Goal: Navigation & Orientation: Find specific page/section

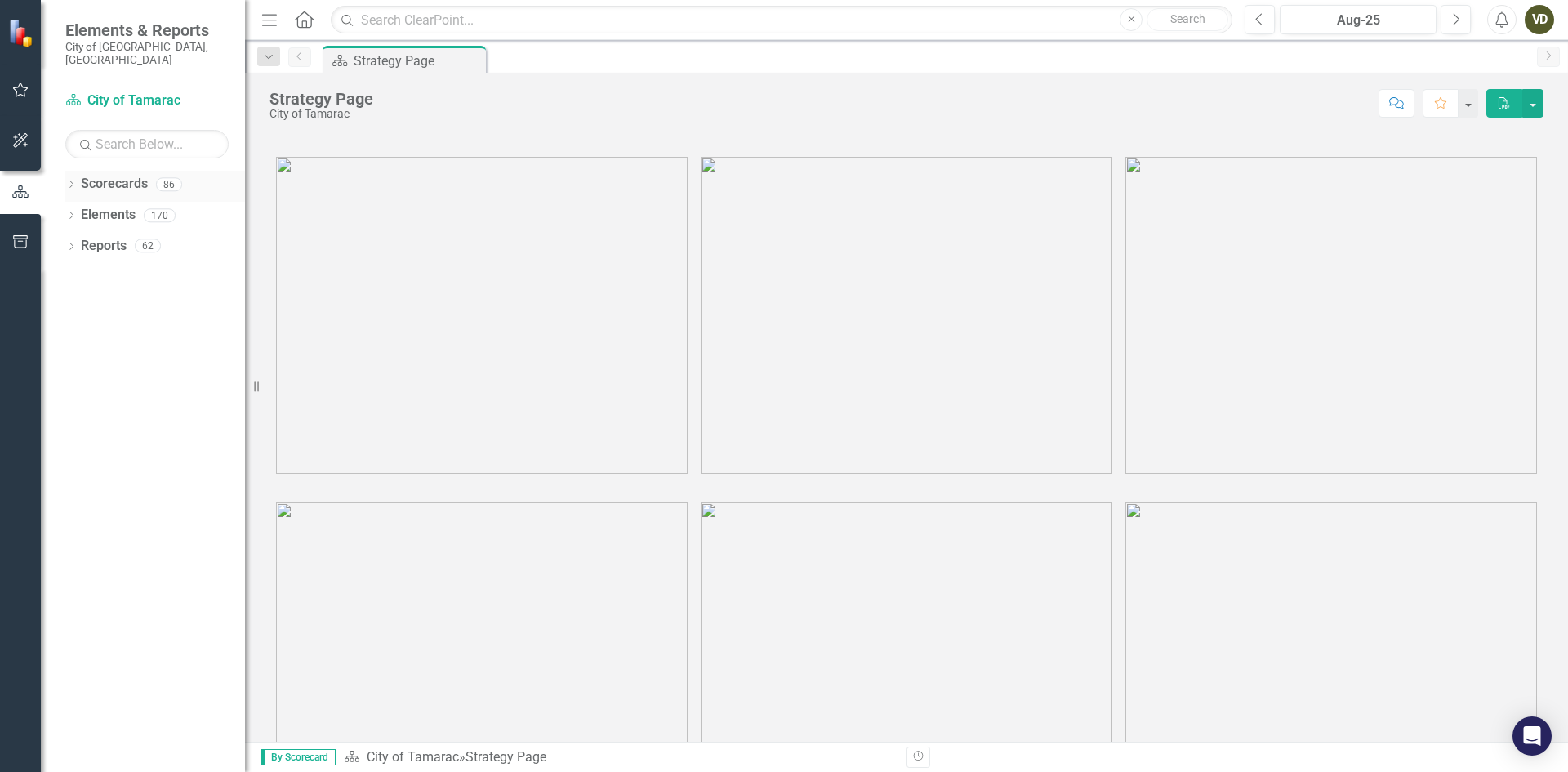
click at [97, 175] on link "Scorecards" at bounding box center [114, 184] width 67 height 19
click at [66, 181] on icon "Dropdown" at bounding box center [71, 185] width 12 height 9
click at [85, 210] on icon "Dropdown" at bounding box center [80, 215] width 12 height 10
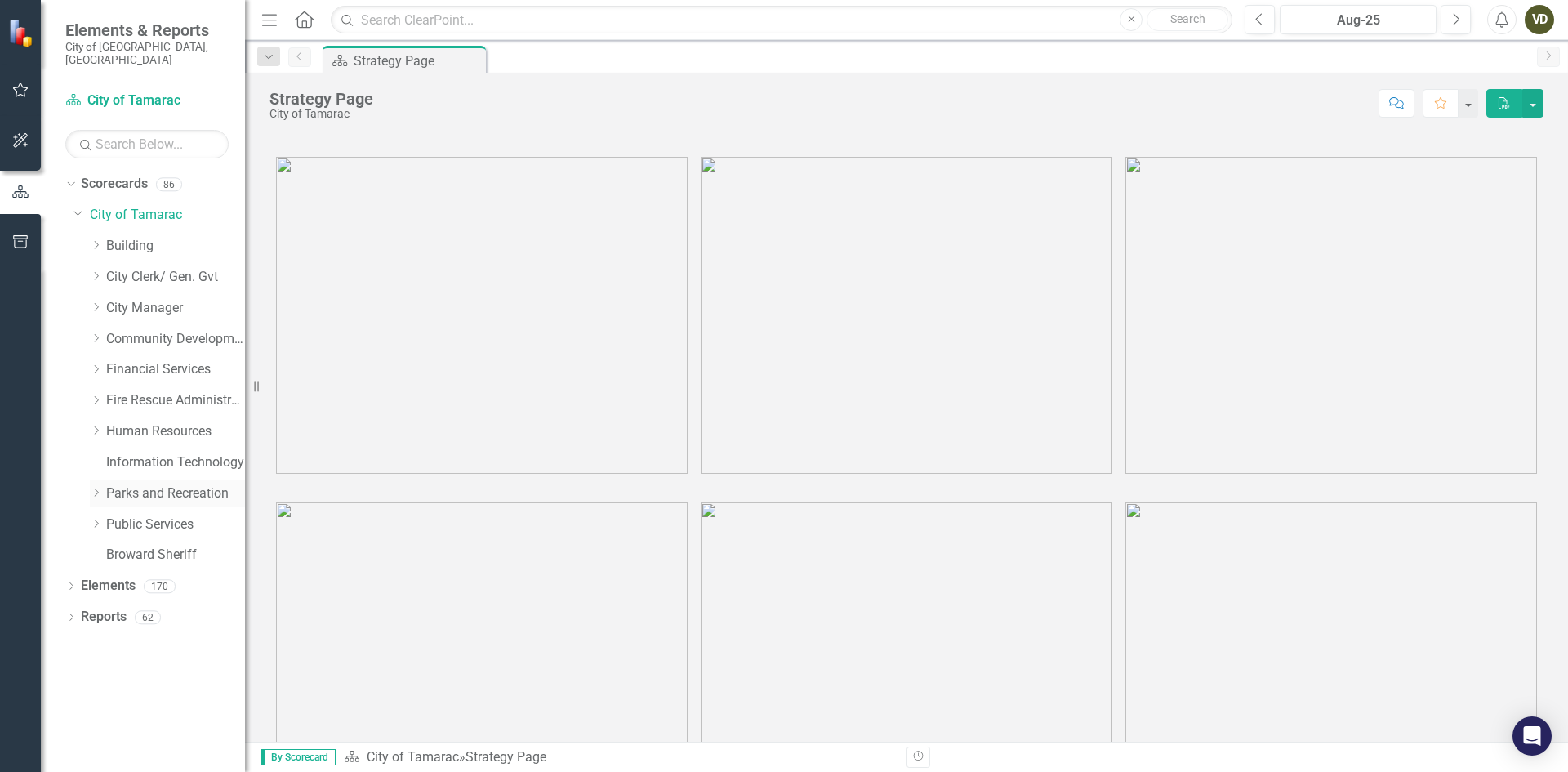
click at [156, 484] on link "Parks and Recreation" at bounding box center [176, 494] width 139 height 19
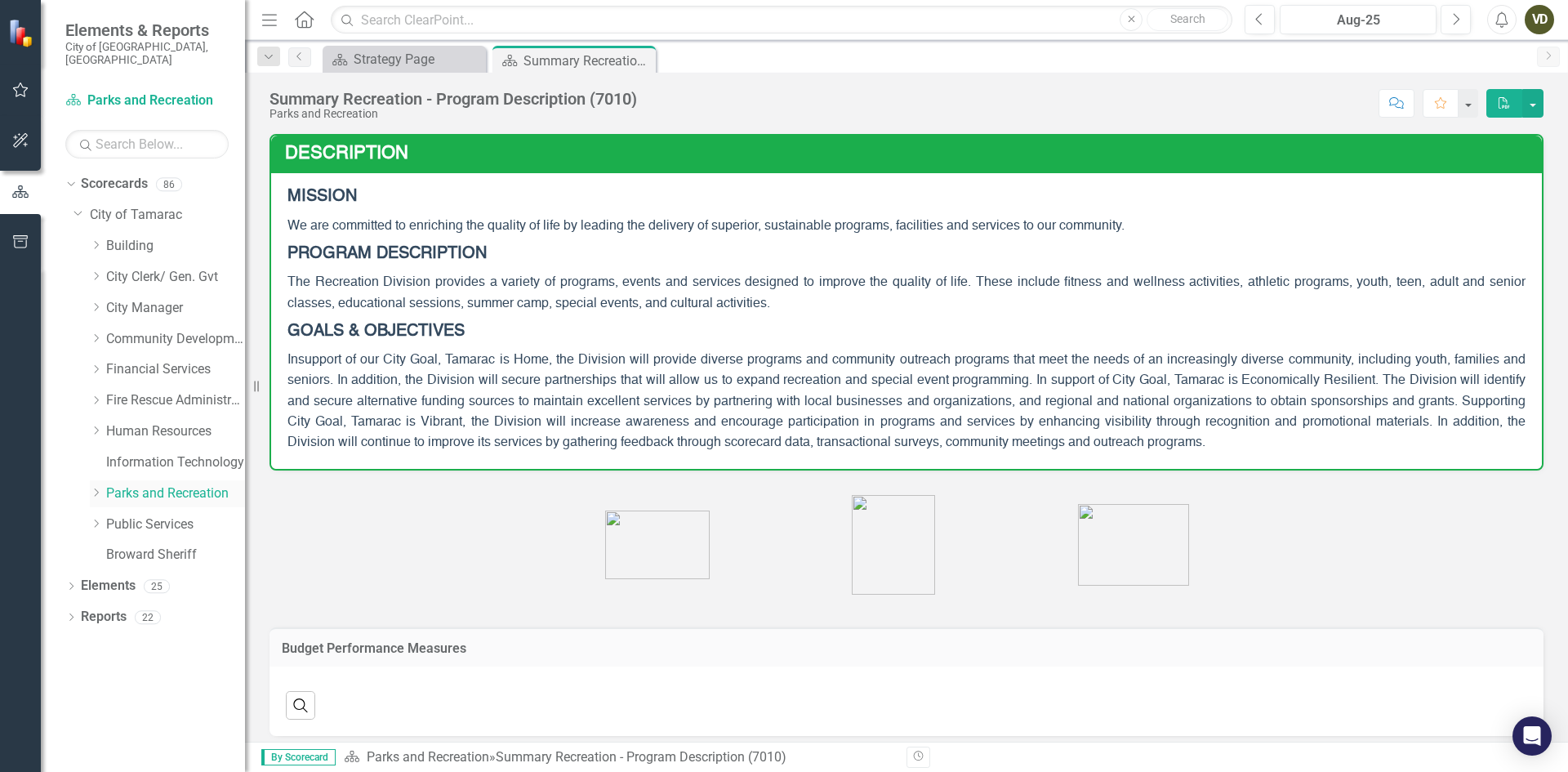
click at [101, 488] on icon "Dropdown" at bounding box center [96, 493] width 12 height 10
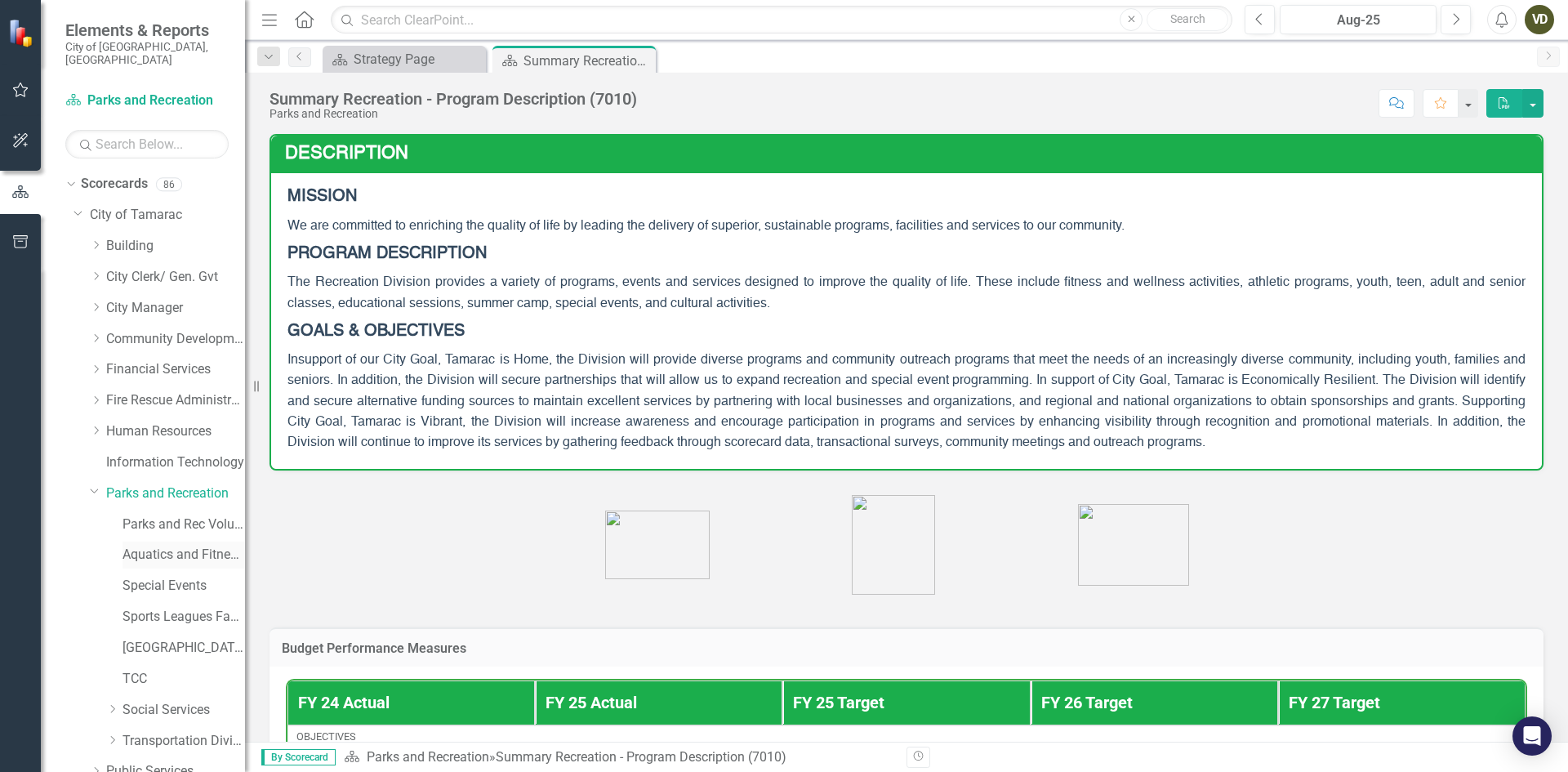
click at [180, 545] on link "Aquatics and Fitness Center" at bounding box center [184, 555] width 123 height 19
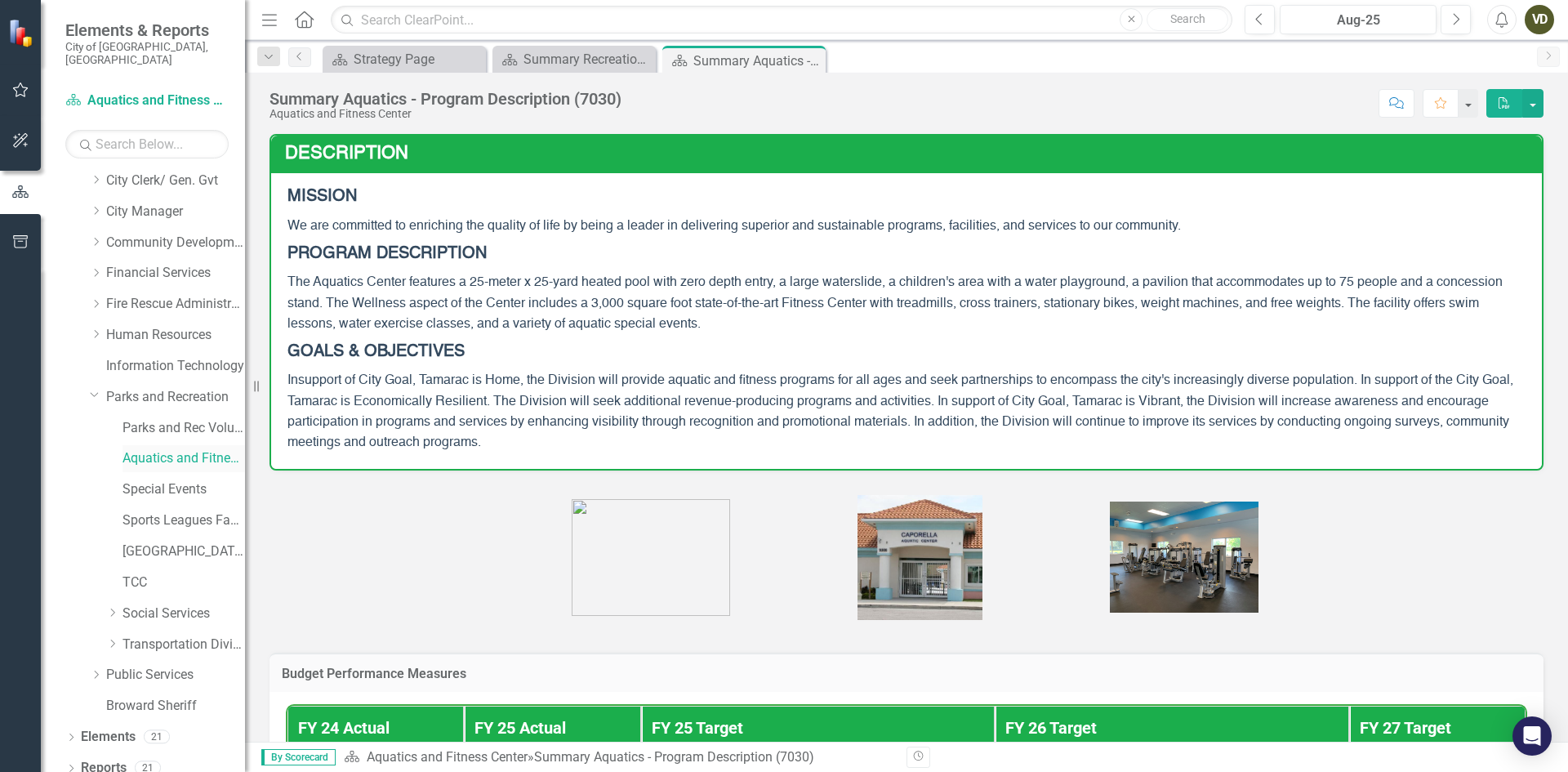
click at [166, 451] on link "Aquatics and Fitness Center" at bounding box center [184, 459] width 123 height 19
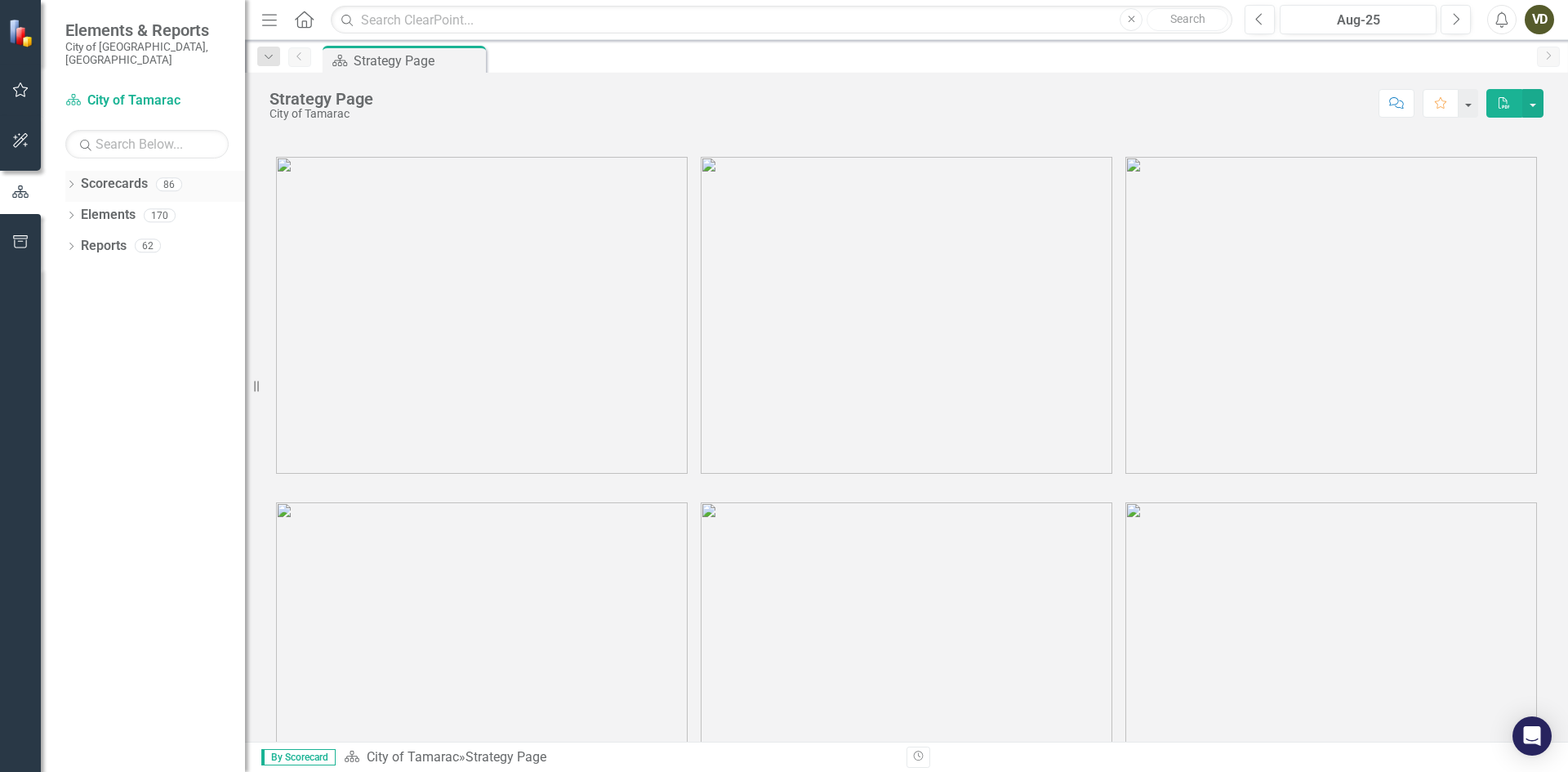
click at [73, 181] on icon "Dropdown" at bounding box center [71, 185] width 12 height 9
click at [78, 210] on icon "Dropdown" at bounding box center [80, 215] width 12 height 10
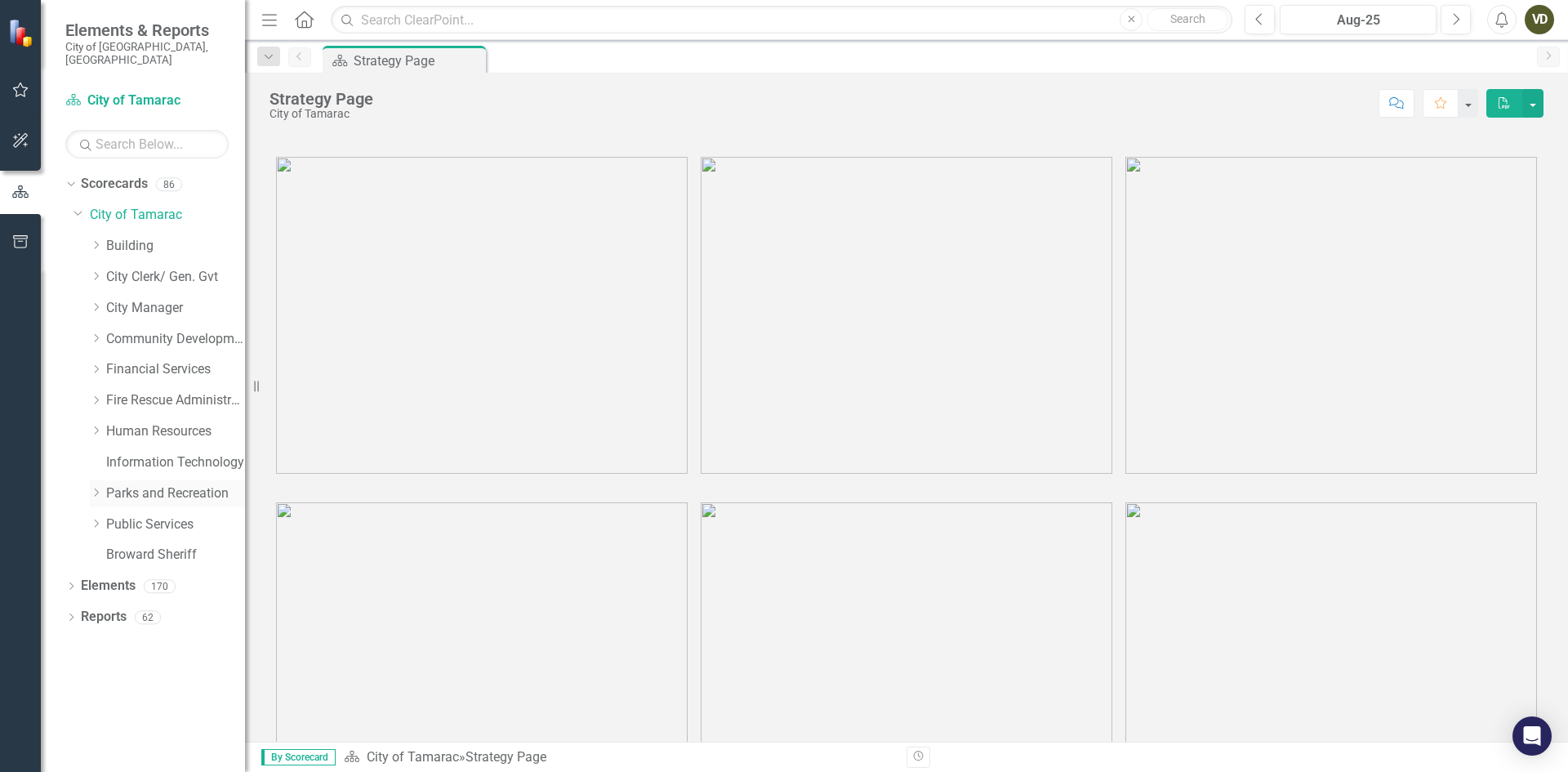
click at [180, 484] on link "Parks and Recreation" at bounding box center [176, 494] width 139 height 19
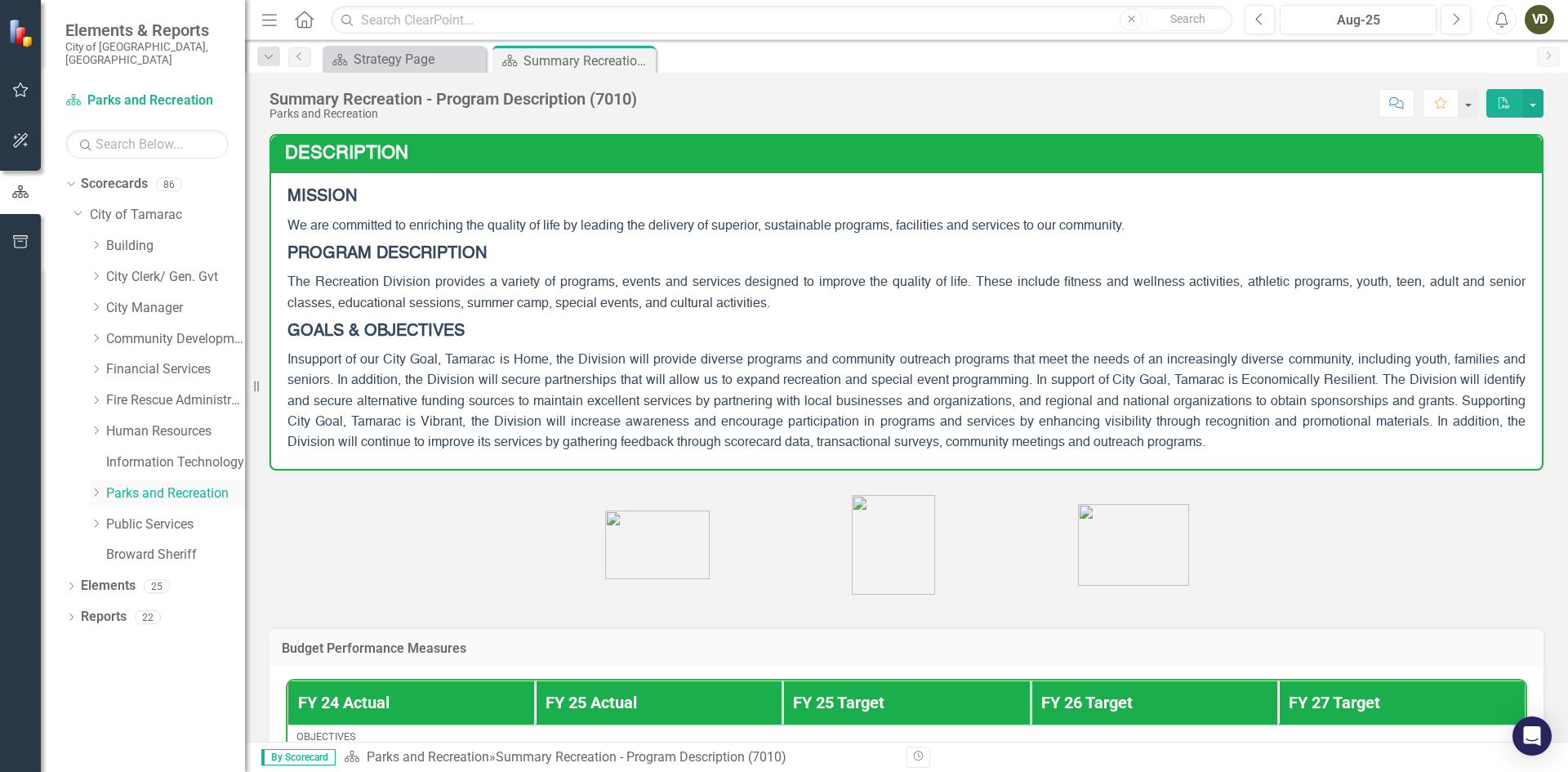
click at [100, 487] on div "Dropdown" at bounding box center [96, 494] width 12 height 13
click at [156, 545] on link "Aquatics and Fitness Center" at bounding box center [184, 555] width 123 height 19
